Goal: Information Seeking & Learning: Learn about a topic

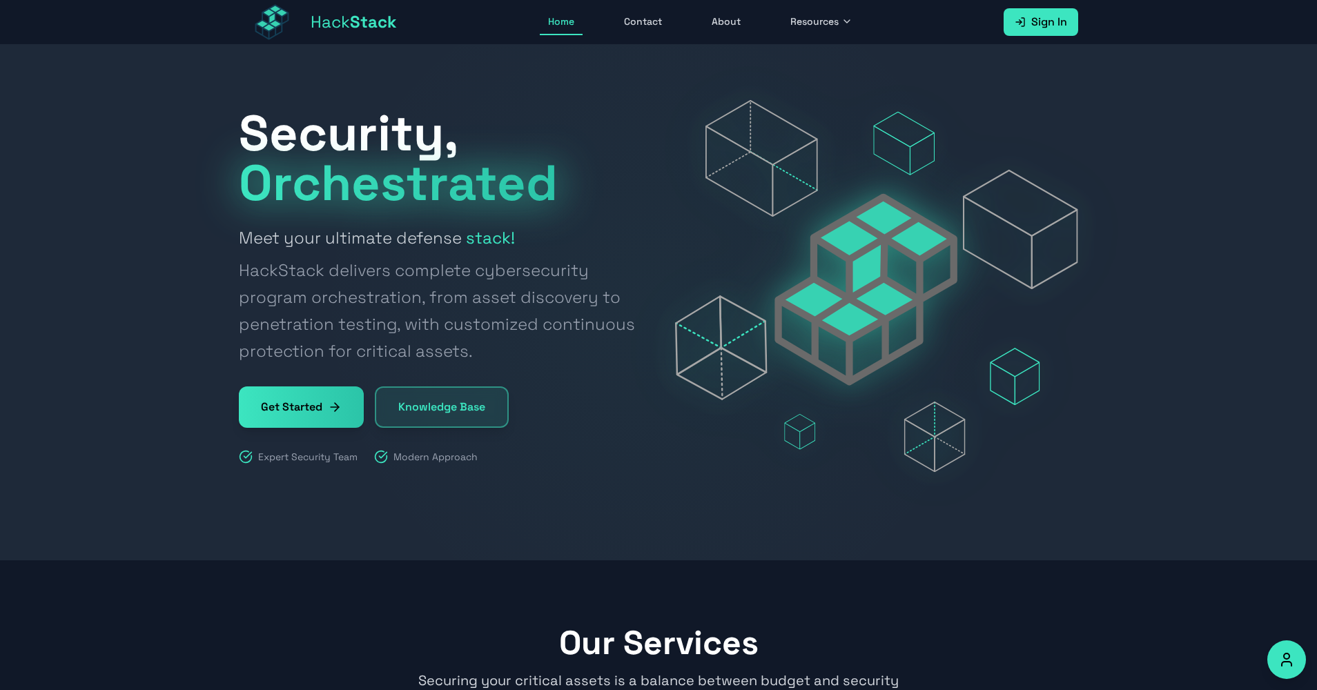
click at [422, 401] on link "Knowledge Base" at bounding box center [442, 406] width 134 height 41
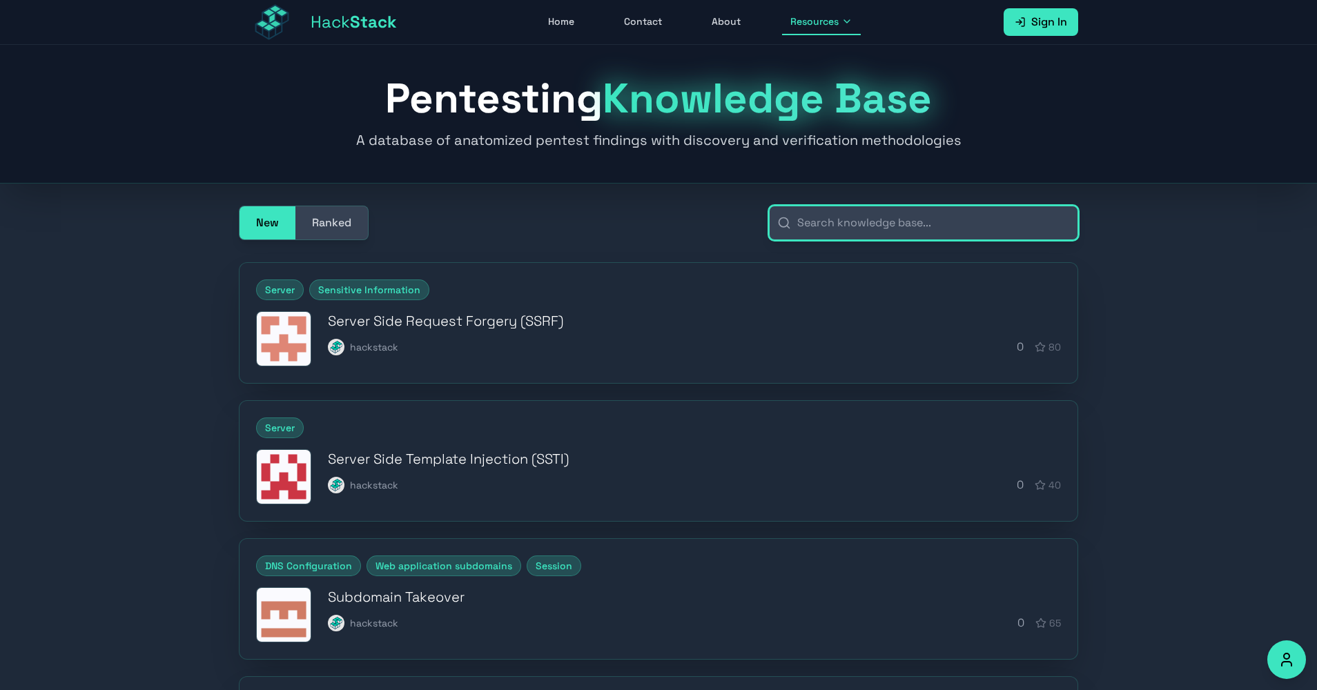
click at [818, 229] on input "text" at bounding box center [923, 223] width 309 height 35
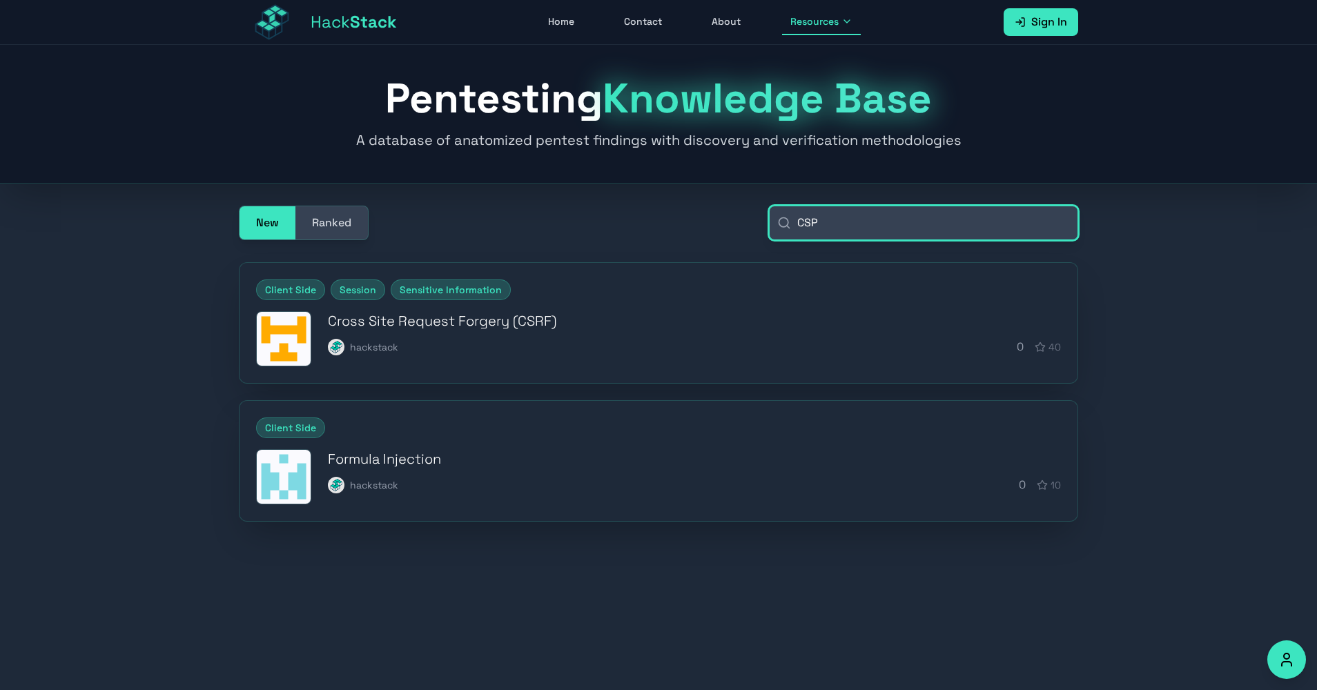
click at [855, 224] on input "CSP" at bounding box center [923, 223] width 309 height 35
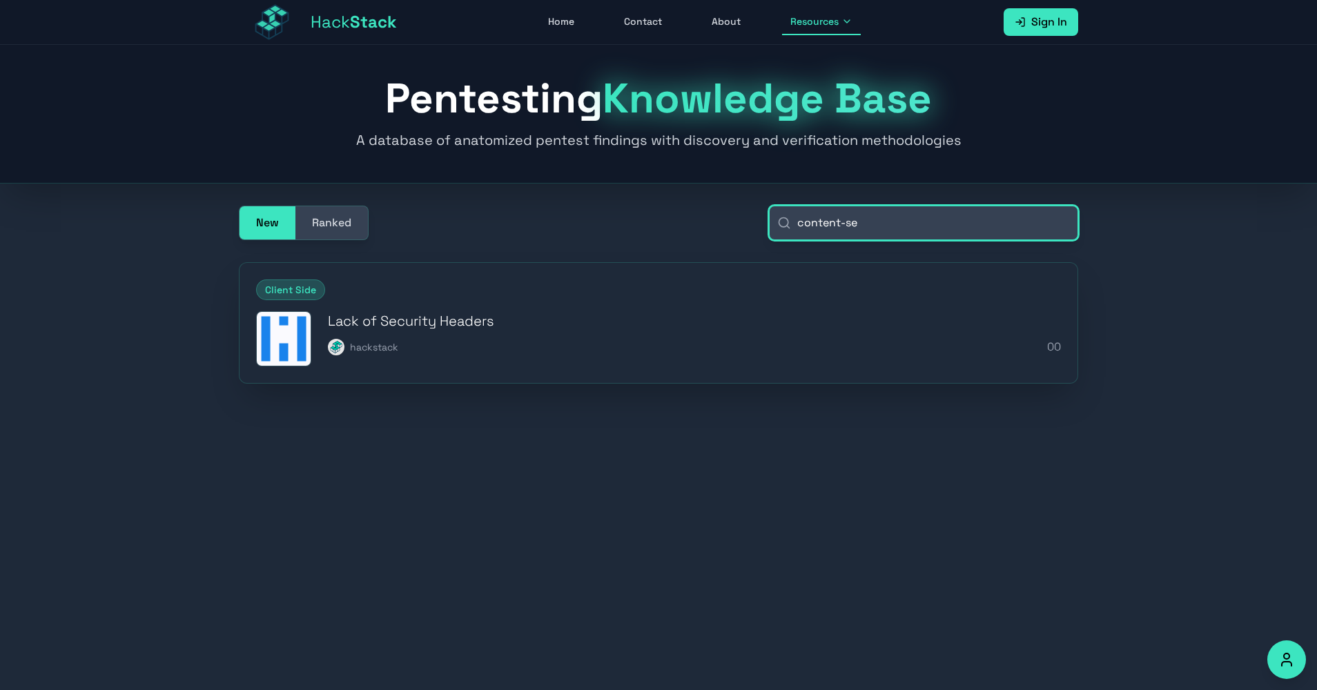
type input "content-se"
click at [400, 319] on h3 "Lack of Security Headers" at bounding box center [694, 320] width 733 height 19
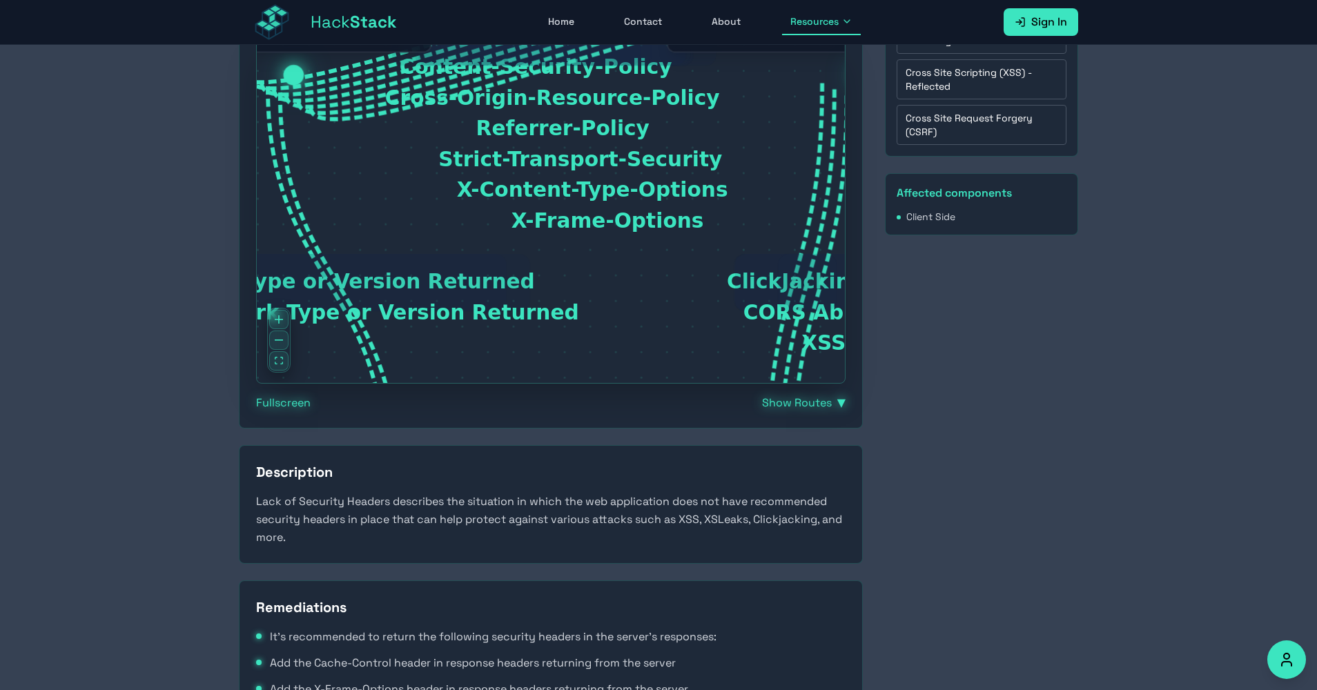
scroll to position [560, 0]
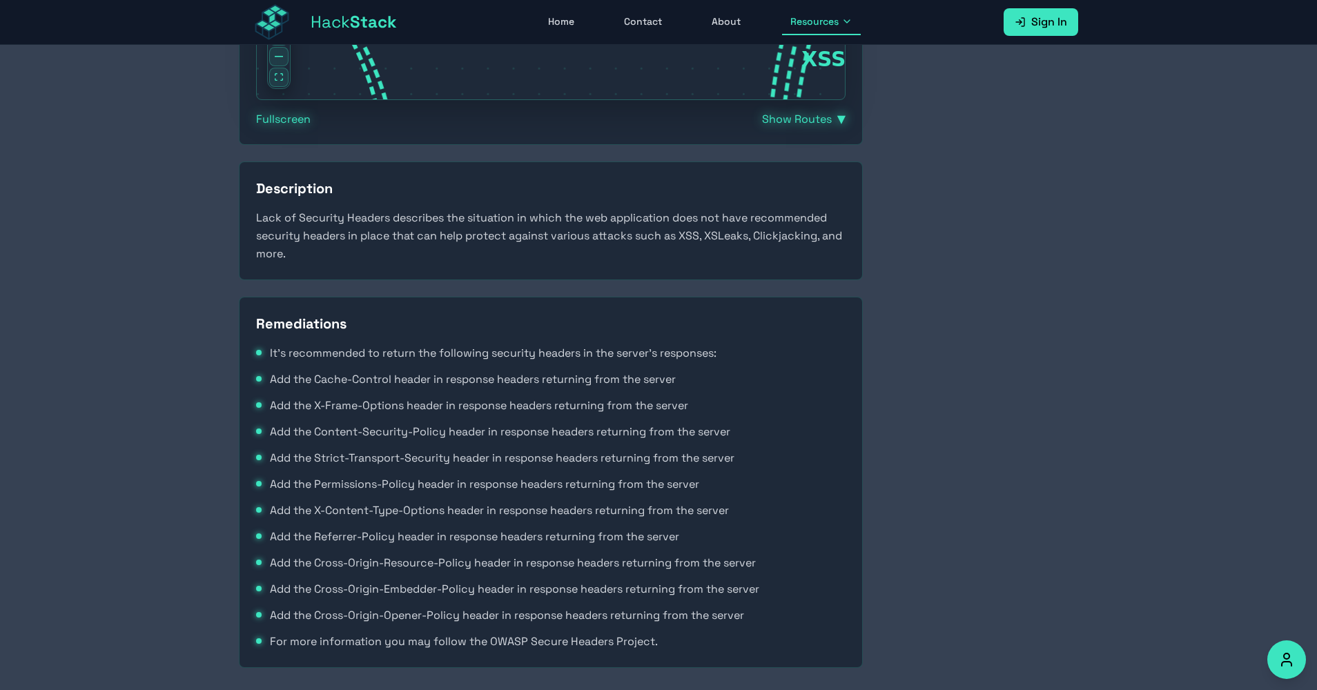
click at [346, 433] on span "Add the Content-Security-Policy header in response headers returning from the s…" at bounding box center [500, 432] width 460 height 18
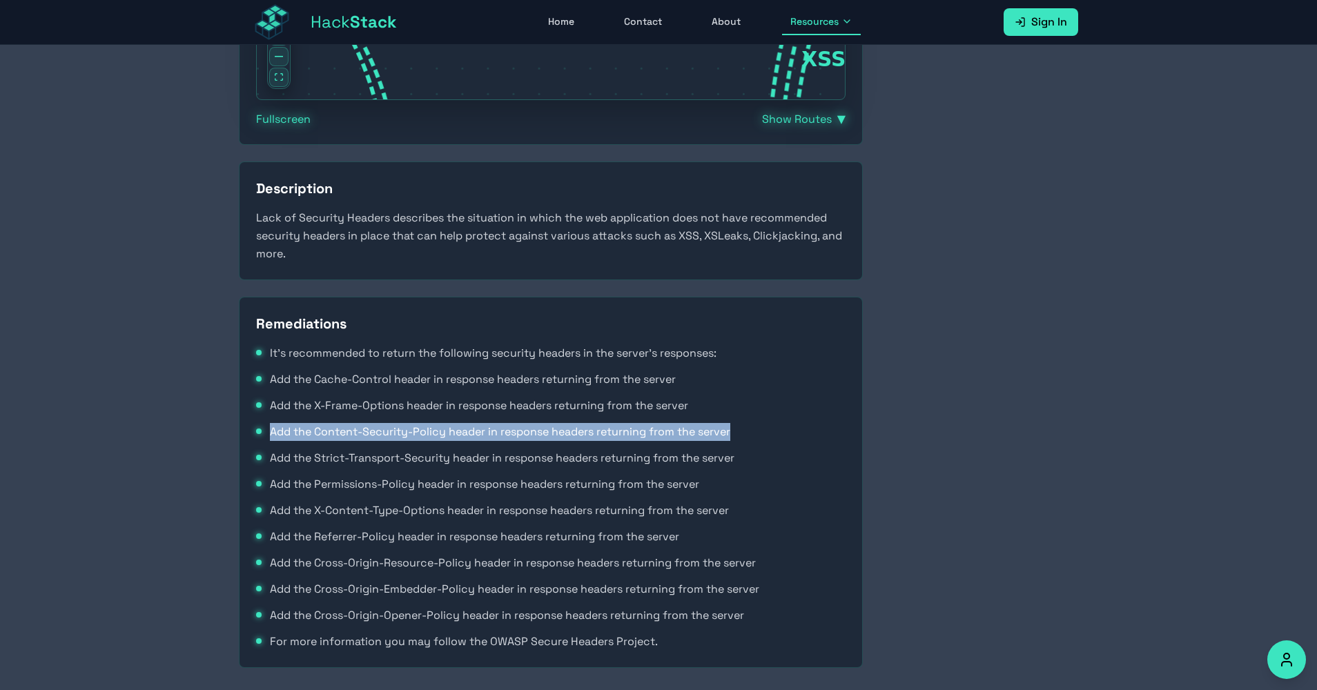
click at [346, 433] on span "Add the Content-Security-Policy header in response headers returning from the s…" at bounding box center [500, 432] width 460 height 18
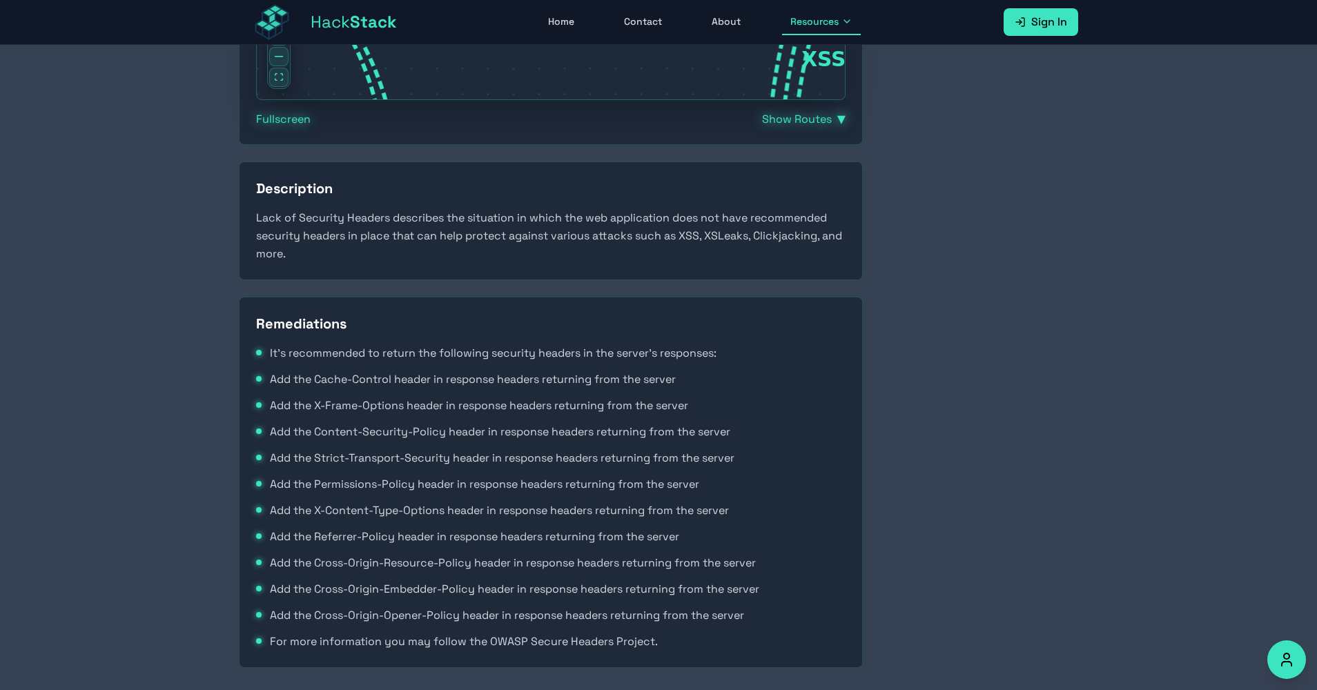
click at [317, 445] on ul "It's recommended to return the following security headers in the server's respo…" at bounding box center [550, 497] width 589 height 306
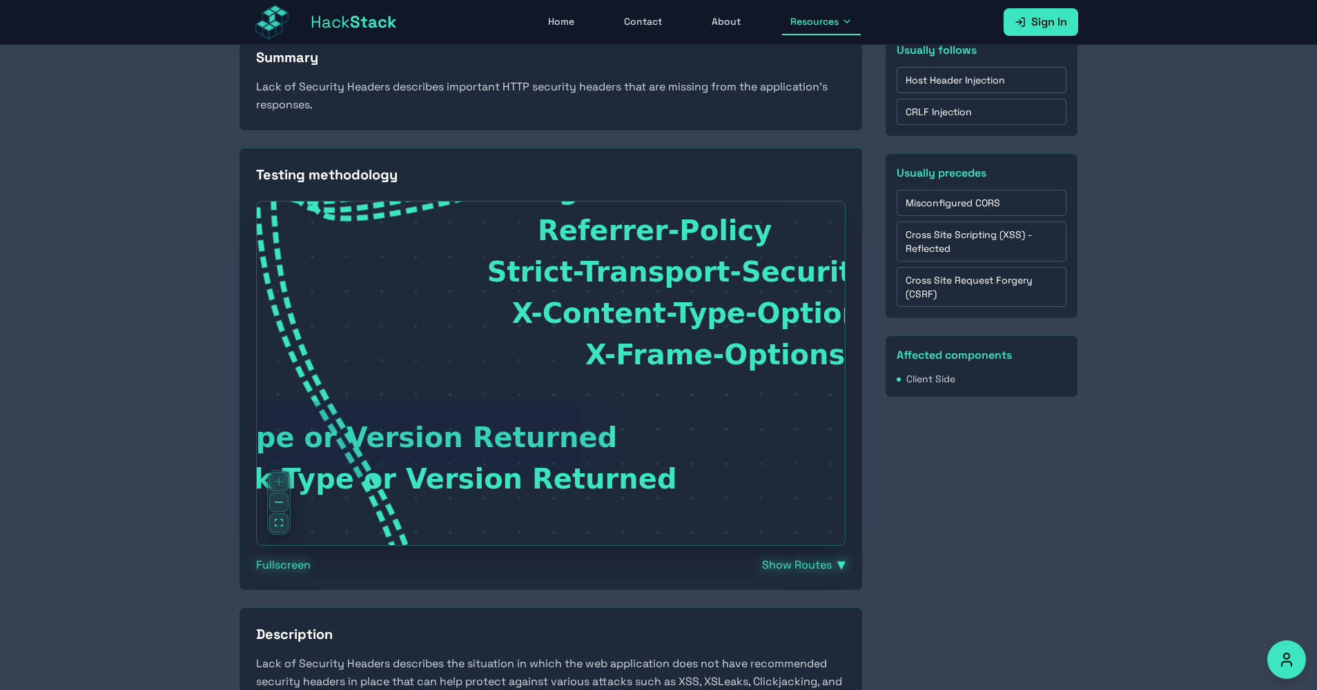
click at [292, 26] on img at bounding box center [272, 22] width 66 height 44
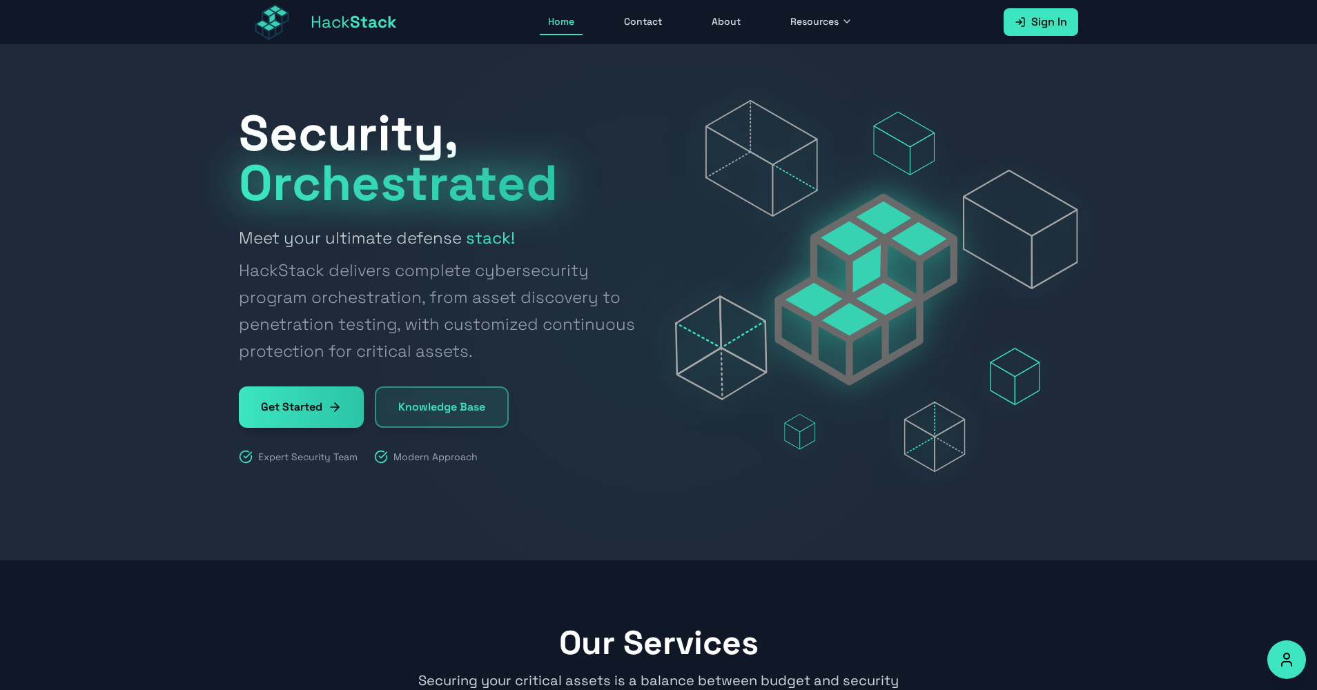
click at [437, 395] on link "Knowledge Base" at bounding box center [442, 406] width 134 height 41
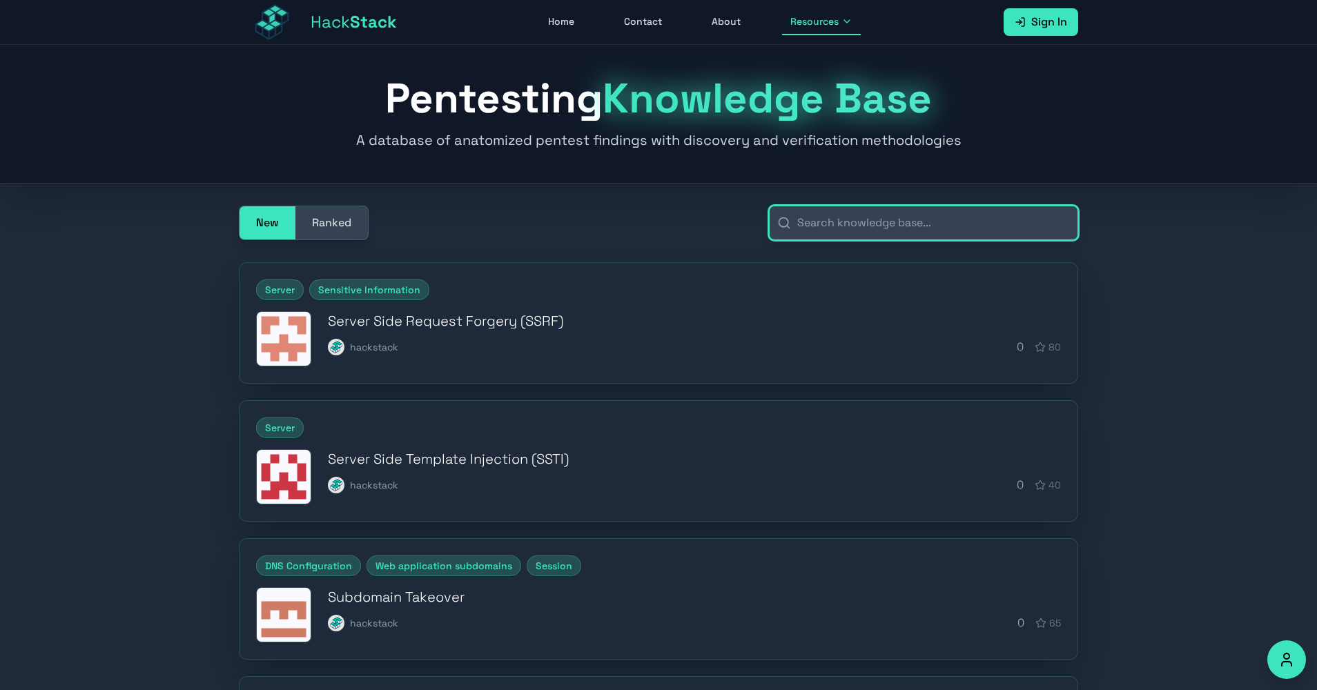
click at [816, 227] on input "text" at bounding box center [923, 223] width 309 height 35
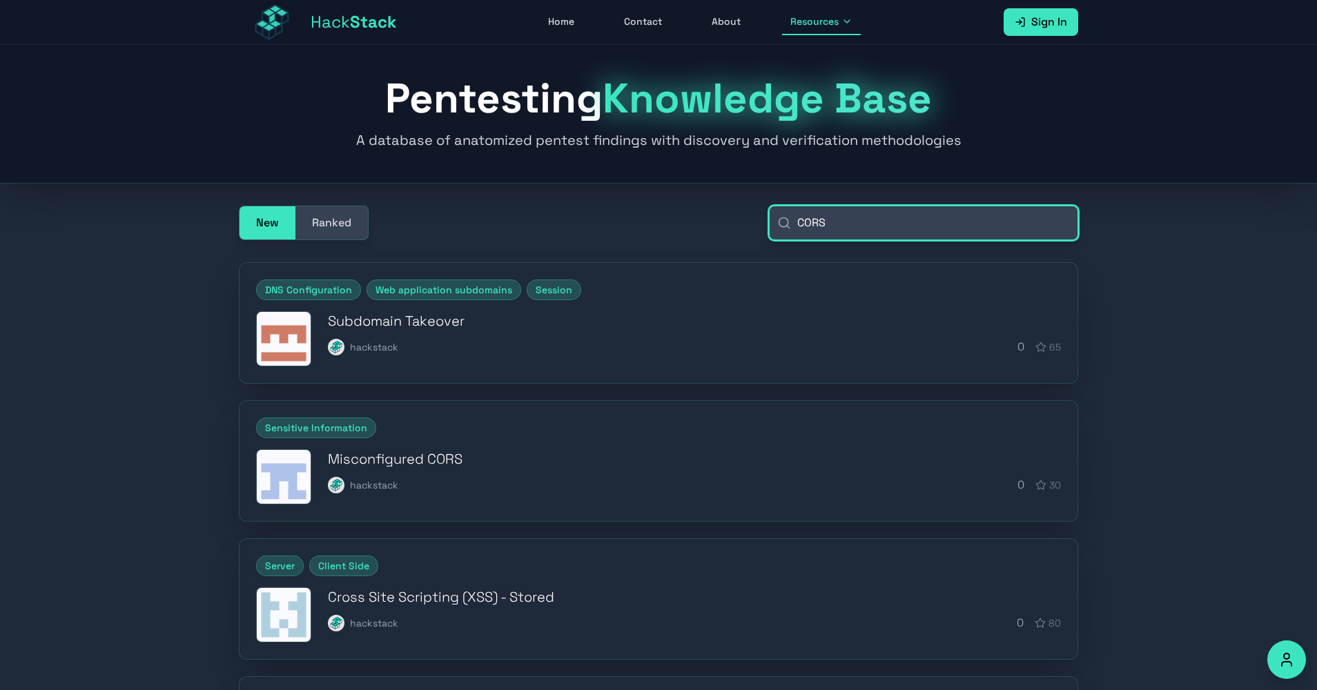
scroll to position [3, 0]
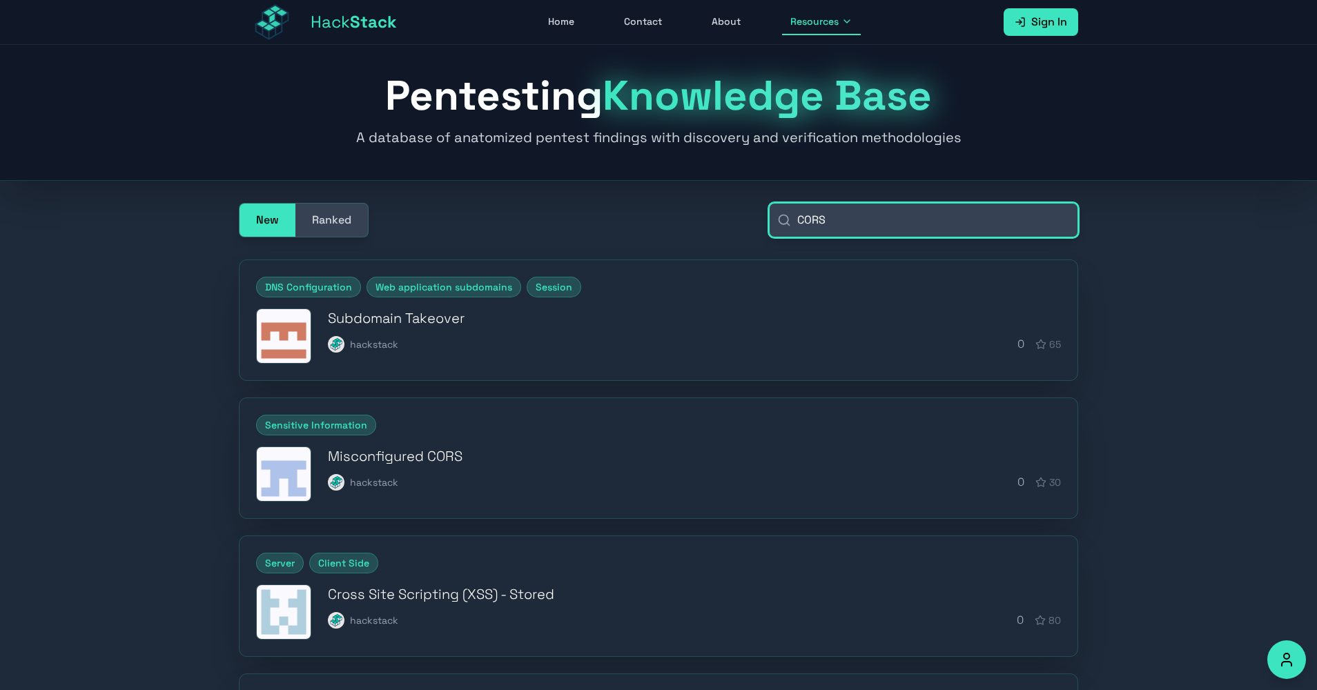
type input "CORS"
click at [470, 446] on h3 "Misconfigured CORS" at bounding box center [694, 455] width 733 height 19
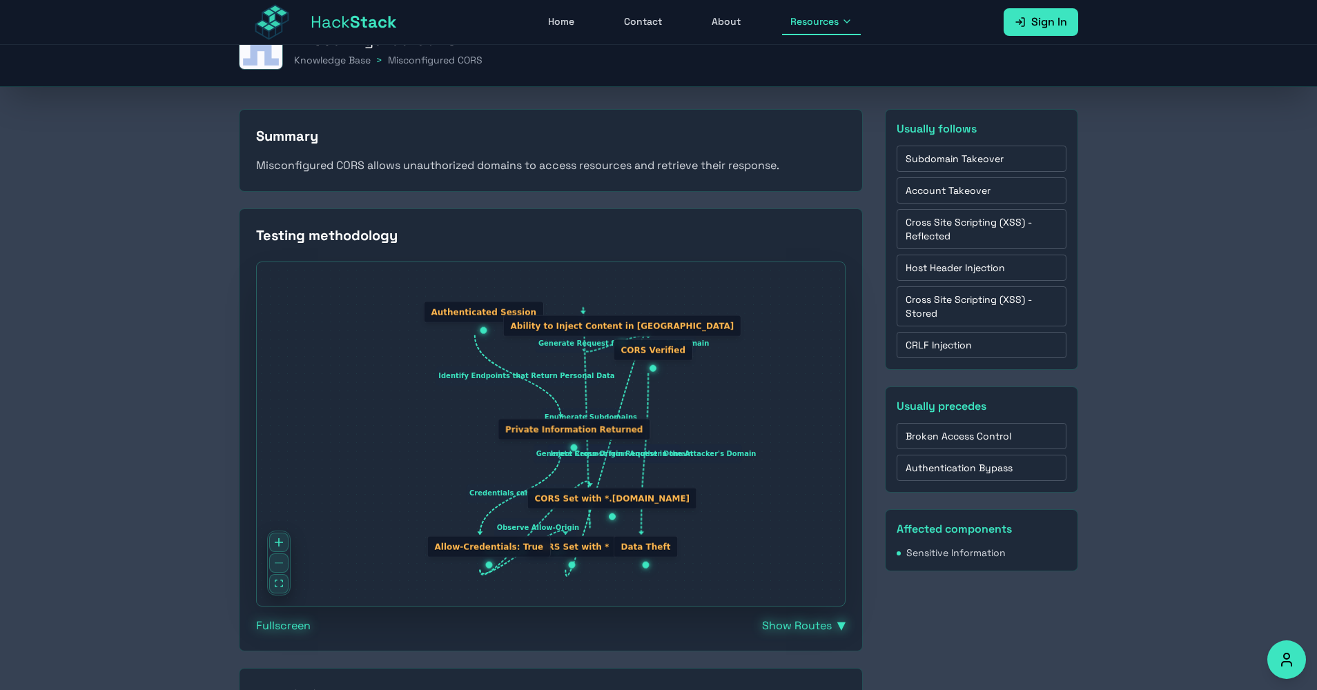
scroll to position [137, 0]
